Goal: Find specific page/section: Find specific page/section

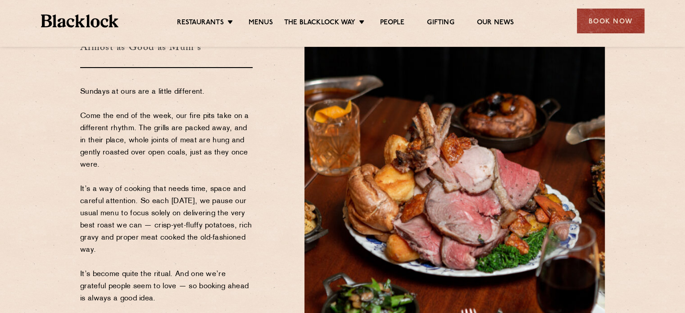
scroll to position [180, 0]
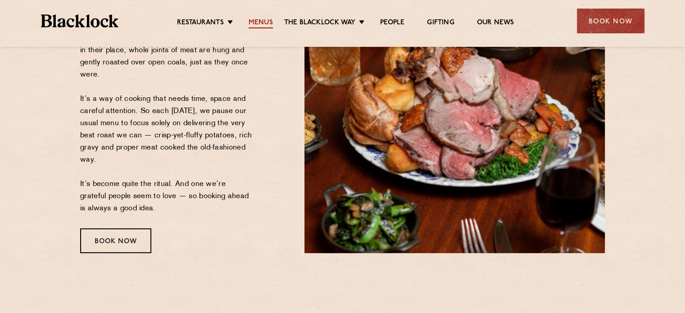
click at [252, 25] on link "Menus" at bounding box center [261, 23] width 24 height 10
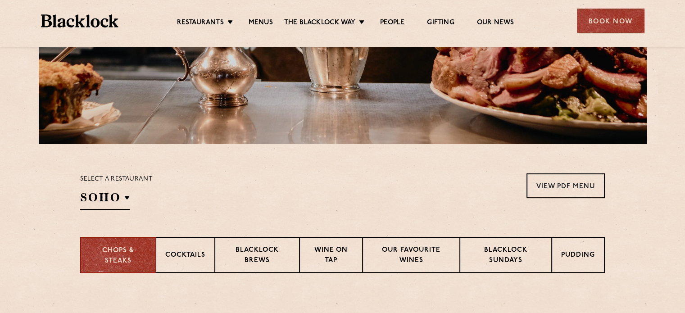
scroll to position [315, 0]
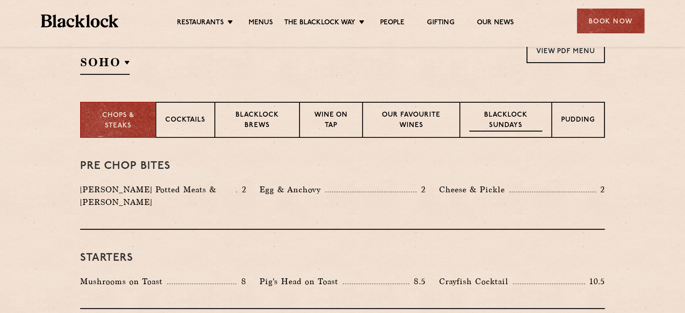
click at [502, 118] on p "Blacklock Sundays" at bounding box center [505, 120] width 73 height 21
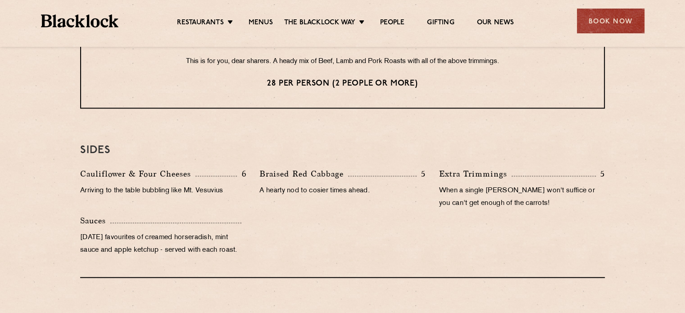
scroll to position [630, 0]
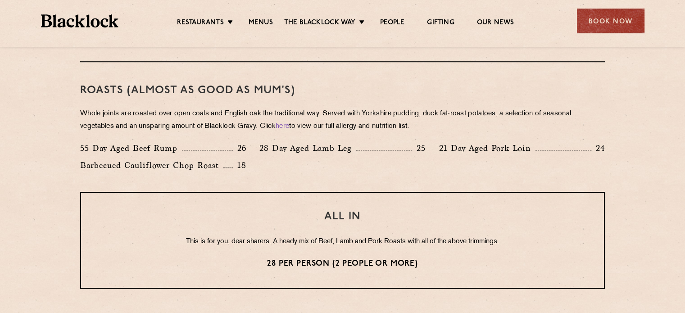
click at [12, 156] on section "Eye openers If you had a big Saturday or need a little booster to kickstart you…" at bounding box center [342, 189] width 685 height 733
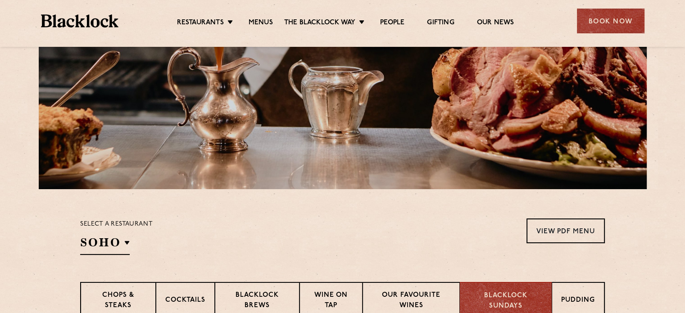
scroll to position [0, 0]
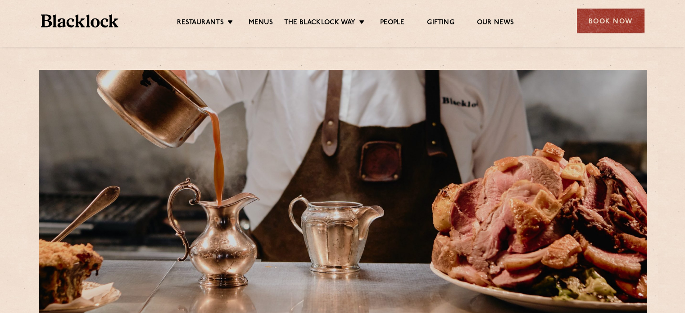
click at [76, 24] on img at bounding box center [80, 20] width 78 height 13
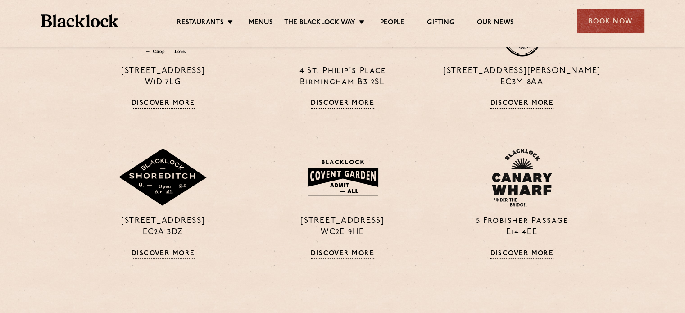
scroll to position [630, 0]
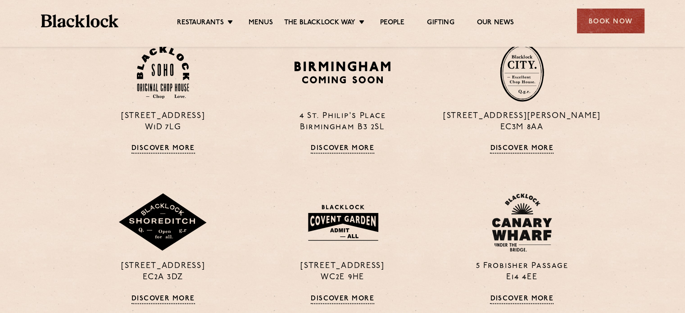
click at [63, 143] on section "24 Great Windmill Street W1D 7LG Discover More 4 St. Philip's Place Birmingham …" at bounding box center [342, 255] width 685 height 522
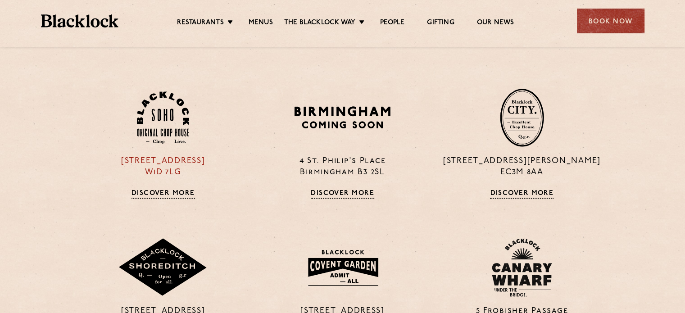
click at [167, 183] on div "24 Great Windmill Street W1D 7LG Discover More" at bounding box center [162, 143] width 179 height 110
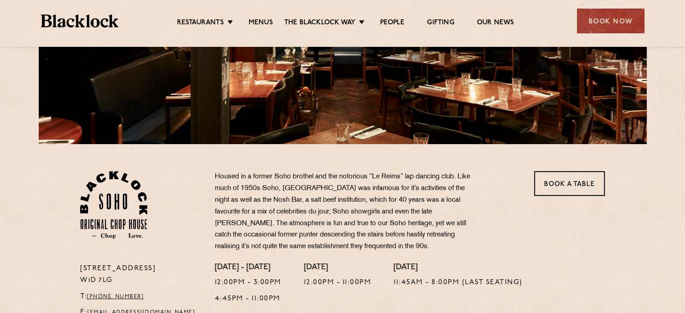
scroll to position [225, 0]
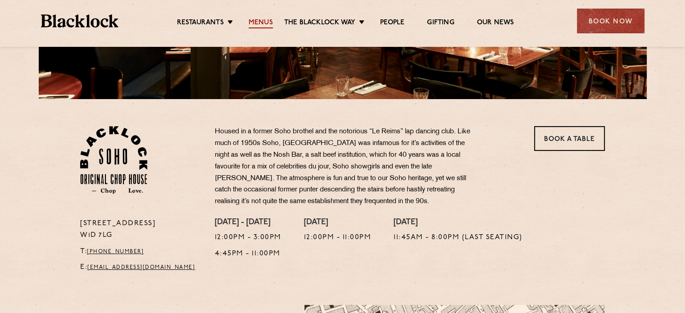
click at [269, 21] on link "Menus" at bounding box center [261, 23] width 24 height 10
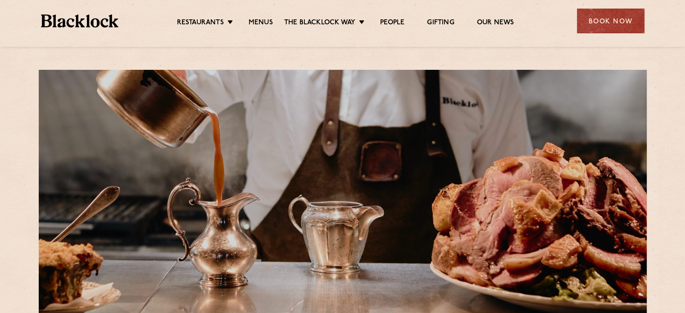
click at [272, 22] on li "Menus" at bounding box center [260, 23] width 47 height 10
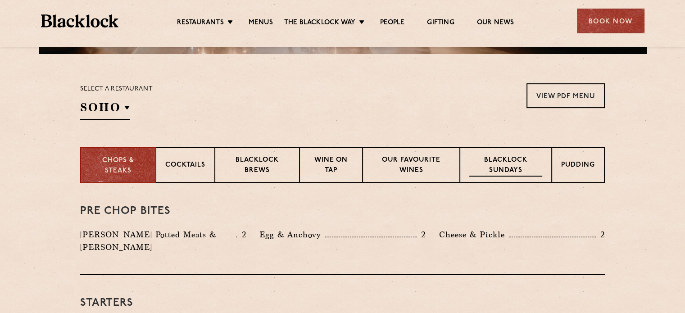
click at [518, 165] on p "Blacklock Sundays" at bounding box center [505, 165] width 73 height 21
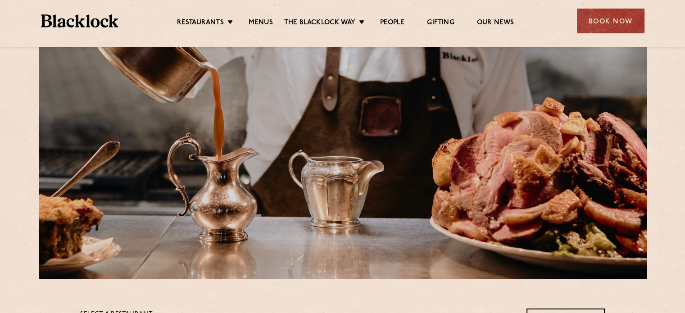
scroll to position [0, 0]
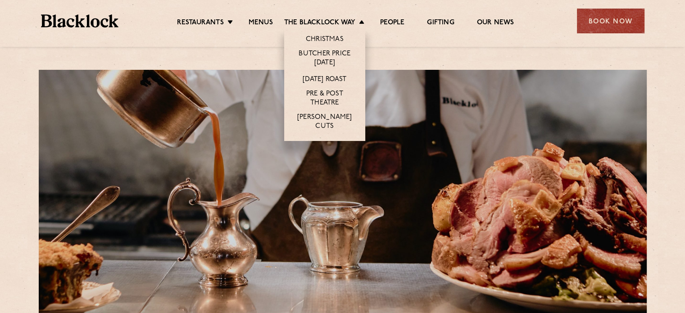
click at [327, 73] on li "[DATE] Roast" at bounding box center [324, 79] width 81 height 17
click at [327, 77] on link "[DATE] Roast" at bounding box center [325, 80] width 44 height 10
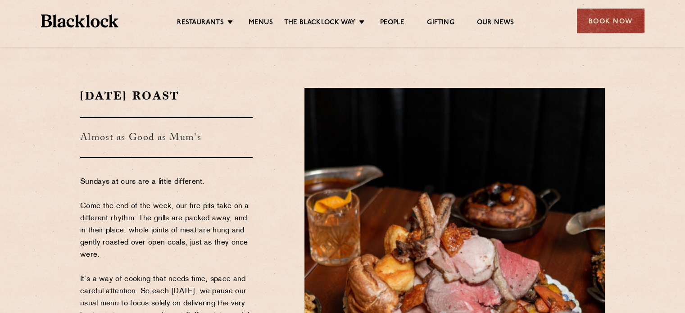
scroll to position [90, 0]
